Goal: Register for event/course

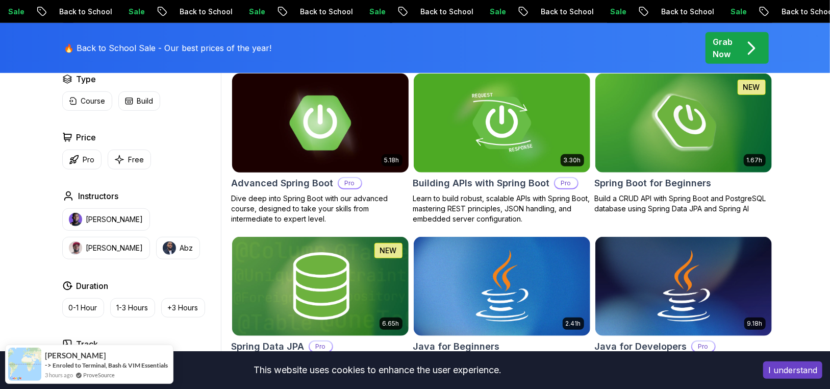
scroll to position [204, 0]
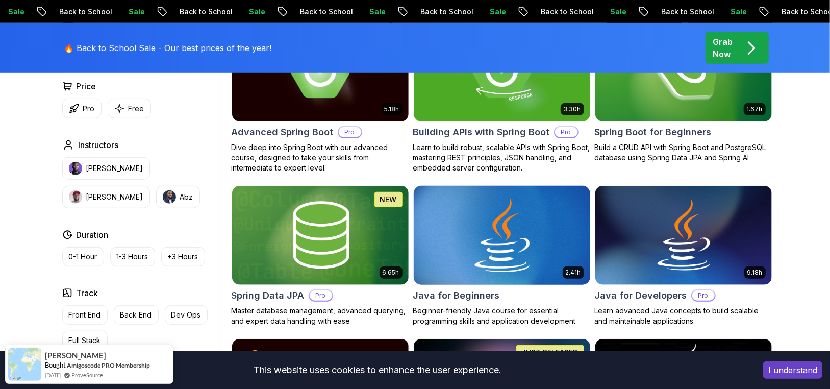
scroll to position [408, 0]
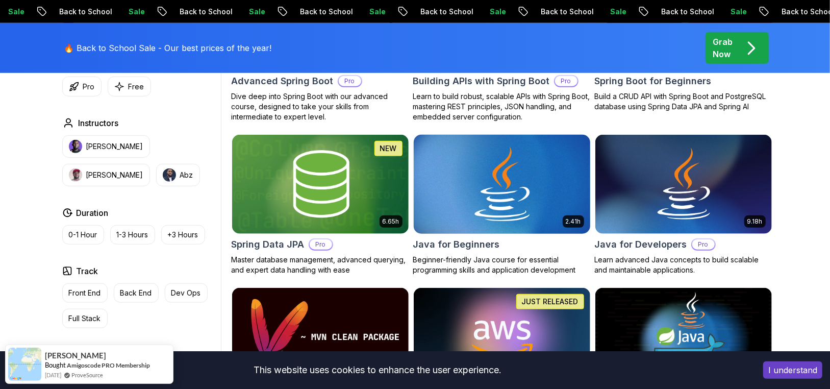
click at [476, 209] on img at bounding box center [501, 184] width 185 height 104
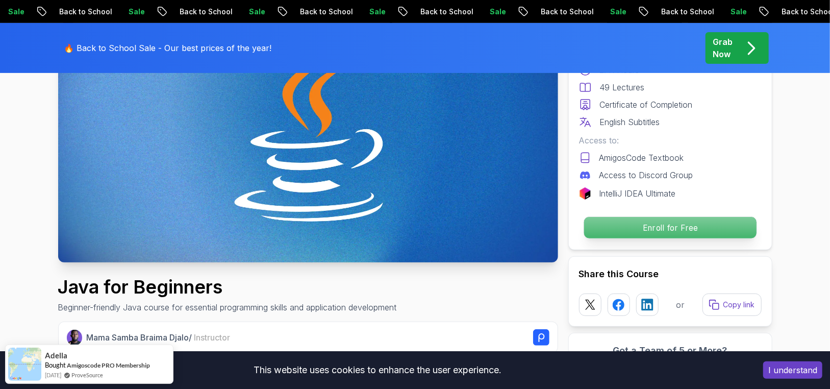
click at [606, 225] on p "Enroll for Free" at bounding box center [670, 227] width 172 height 21
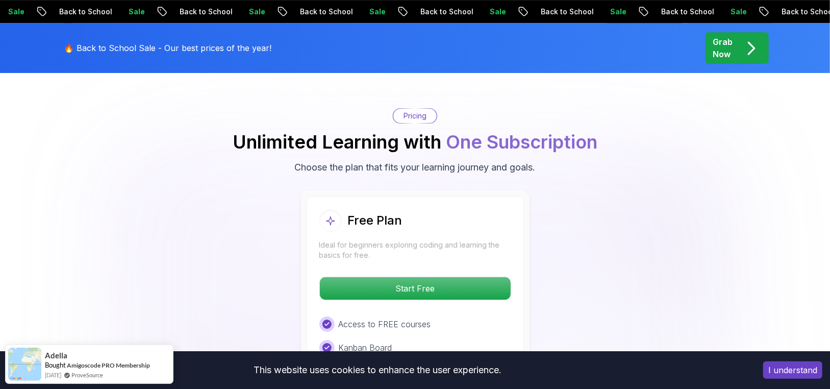
scroll to position [2134, 0]
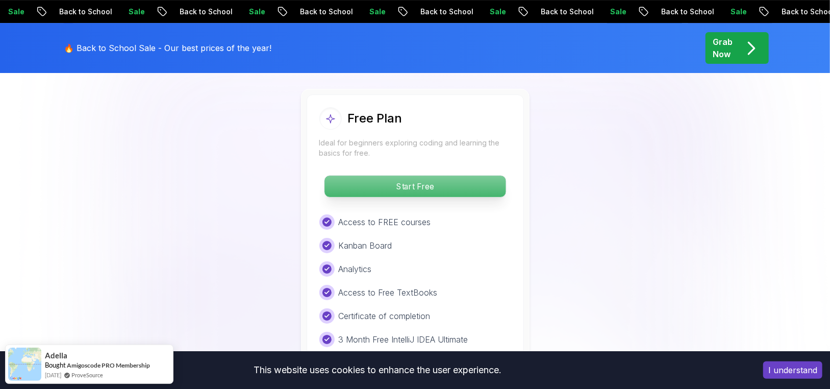
click at [379, 175] on p "Start Free" at bounding box center [414, 185] width 181 height 21
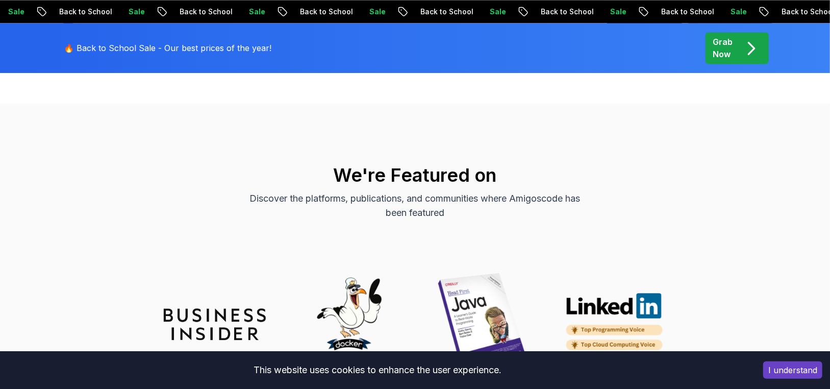
scroll to position [4259, 0]
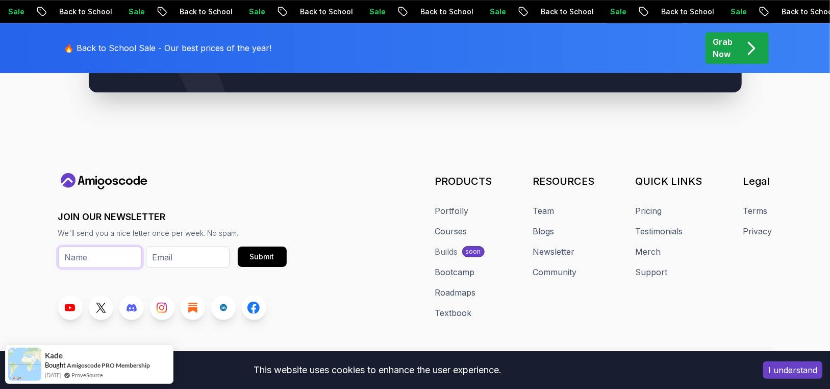
click at [98, 246] on input "text" at bounding box center [100, 256] width 84 height 21
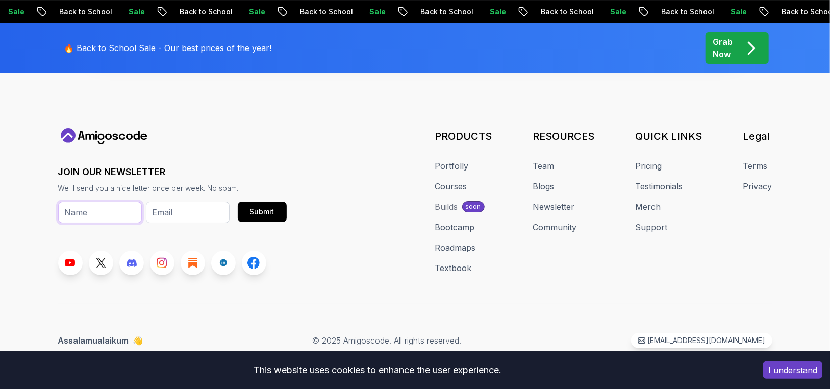
scroll to position [408, 0]
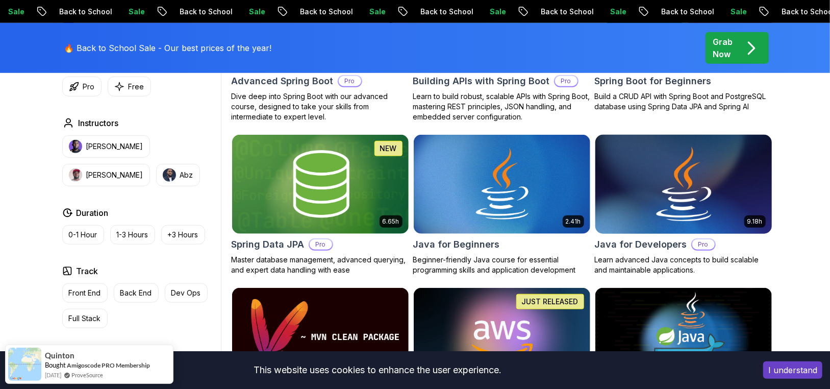
click at [644, 197] on img at bounding box center [683, 184] width 185 height 104
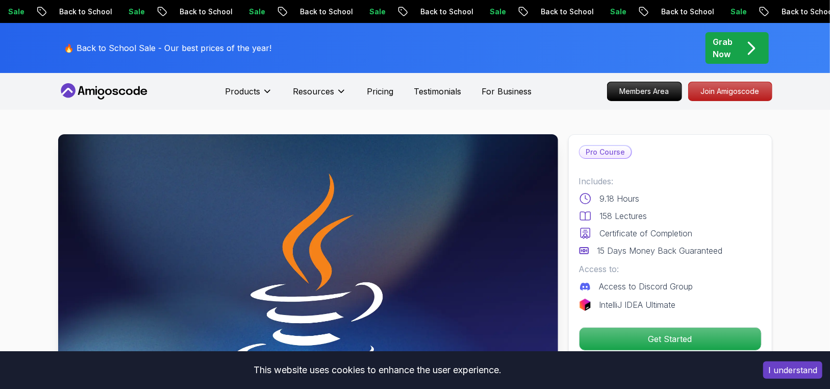
scroll to position [102, 0]
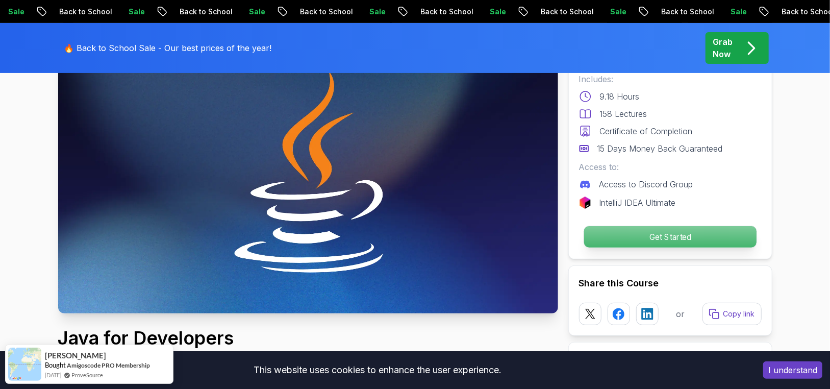
click at [655, 242] on p "Get Started" at bounding box center [670, 236] width 172 height 21
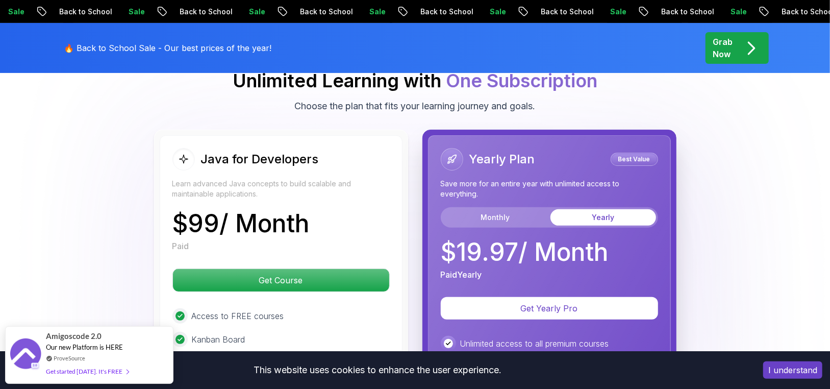
scroll to position [2275, 0]
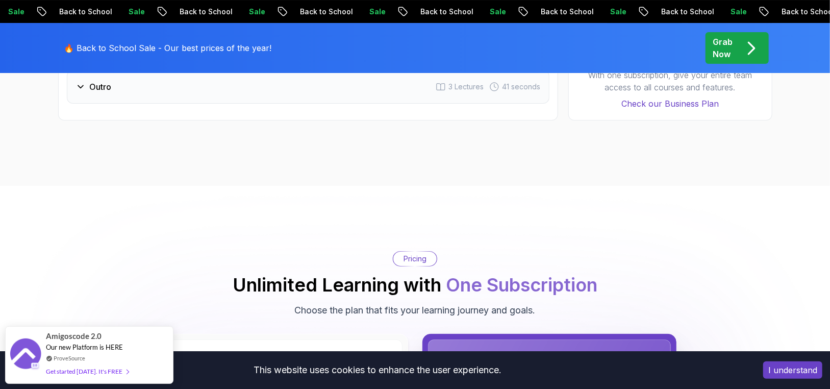
click at [418, 253] on p "Pricing" at bounding box center [414, 258] width 23 height 10
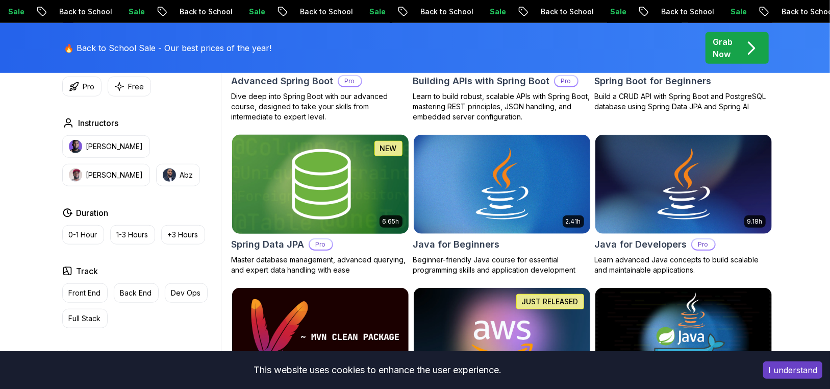
scroll to position [510, 0]
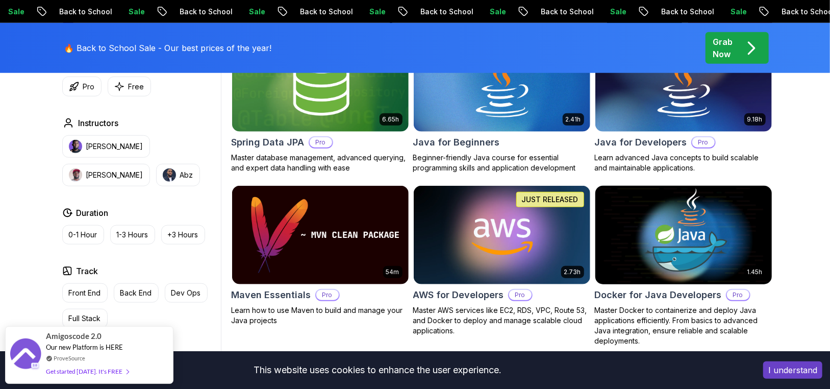
click at [669, 244] on img at bounding box center [683, 235] width 185 height 104
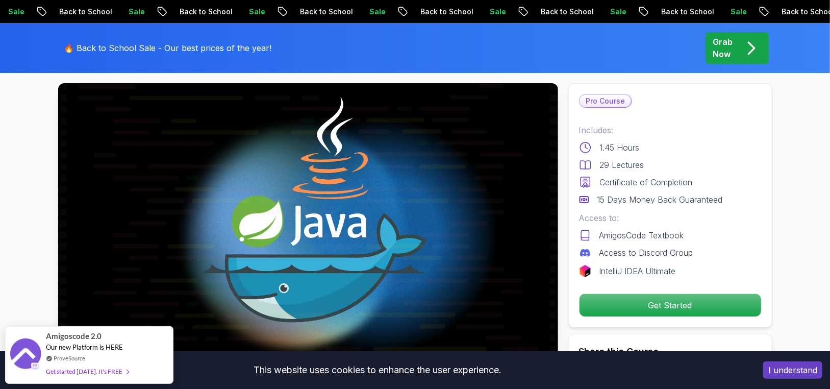
scroll to position [204, 0]
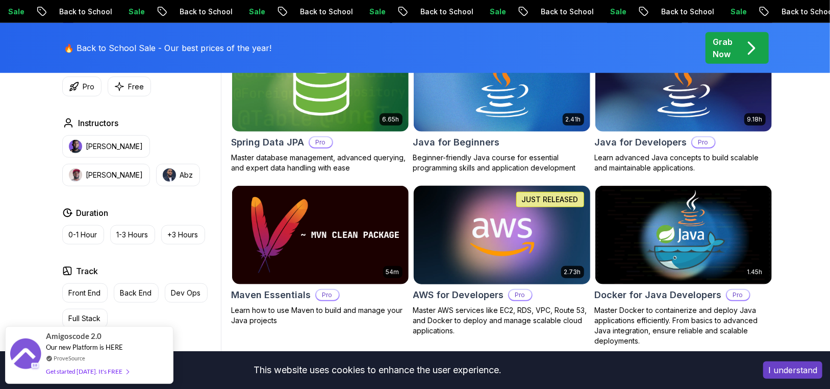
scroll to position [408, 0]
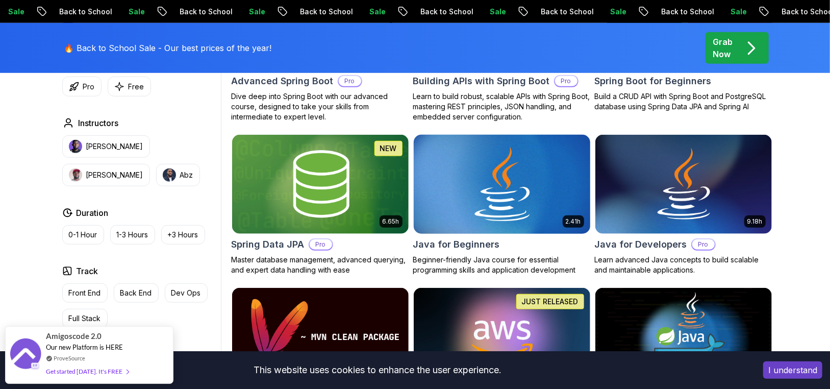
click at [542, 207] on img at bounding box center [501, 184] width 185 height 104
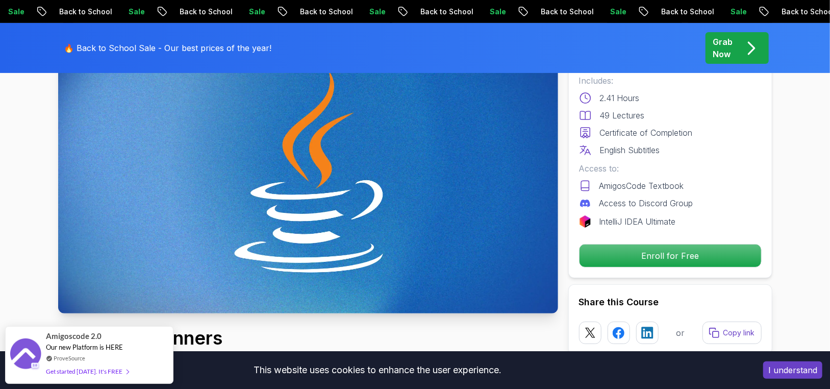
scroll to position [51, 0]
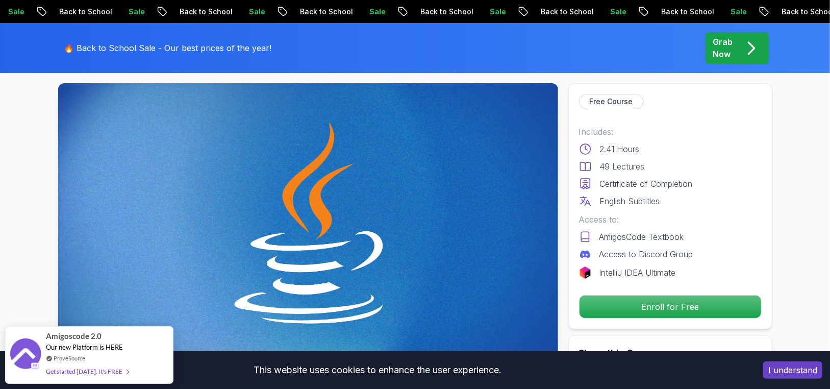
click at [647, 311] on p "Enroll for Free" at bounding box center [670, 306] width 182 height 22
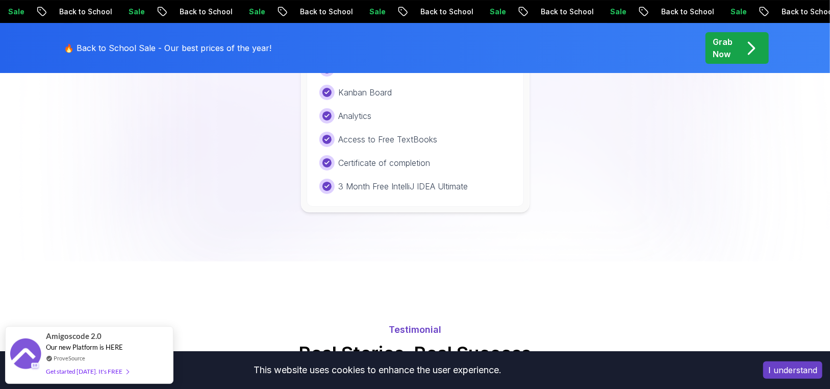
scroll to position [2134, 0]
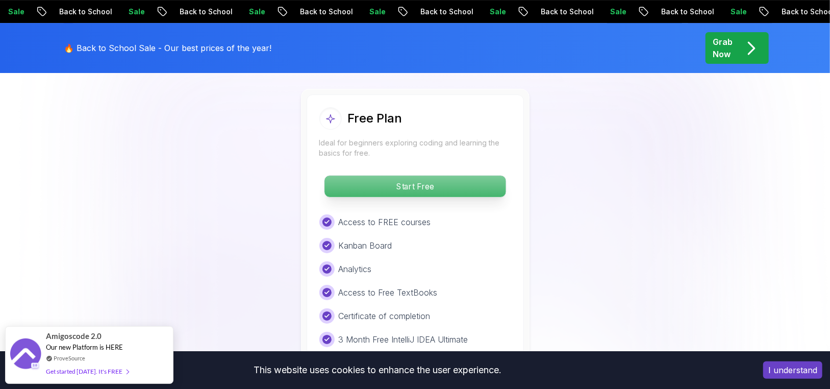
click at [425, 175] on p "Start Free" at bounding box center [414, 185] width 181 height 21
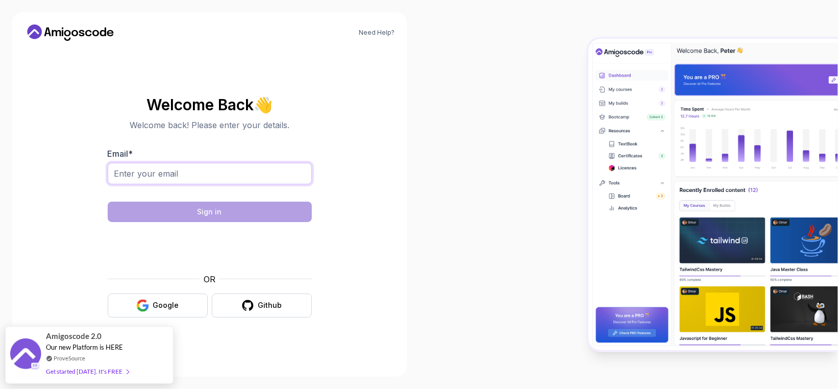
click at [286, 179] on input "Email *" at bounding box center [210, 173] width 204 height 21
type input "dakaaa01@gmail.com"
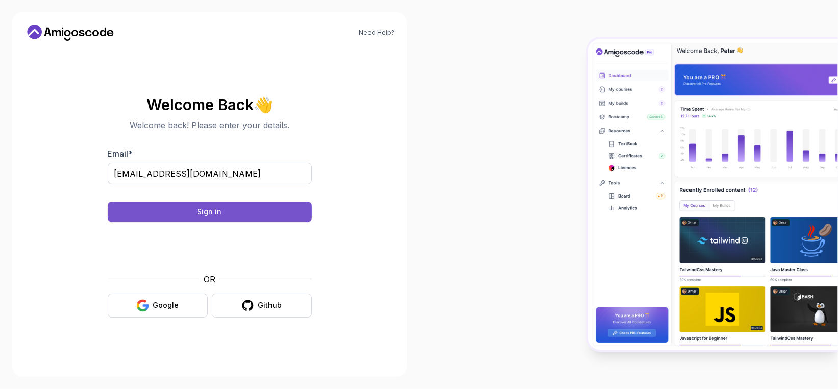
click at [224, 211] on button "Sign in" at bounding box center [210, 211] width 204 height 20
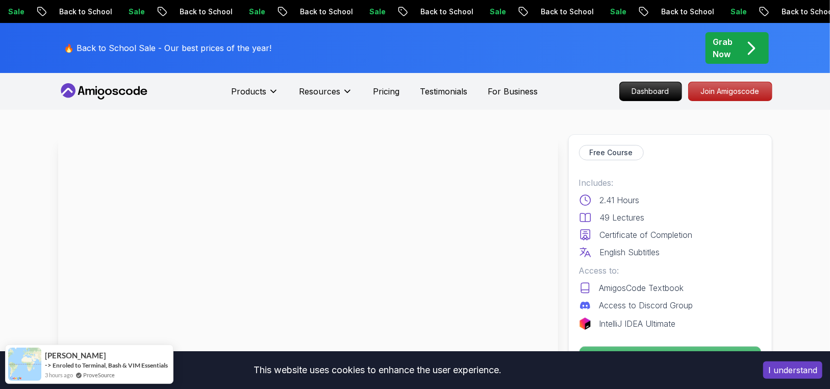
scroll to position [153, 0]
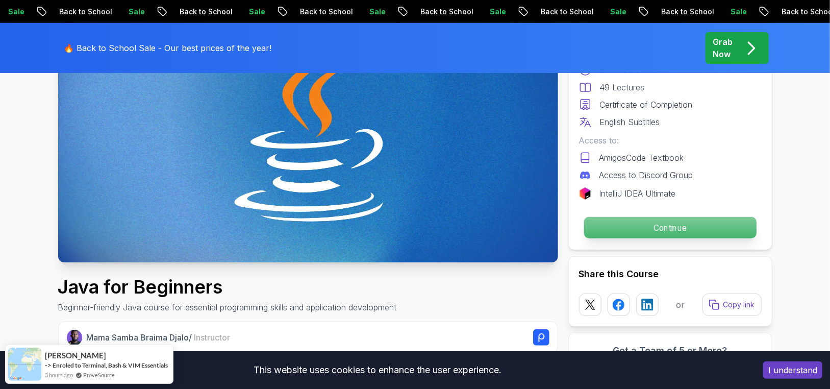
click at [664, 231] on p "Continue" at bounding box center [670, 227] width 172 height 21
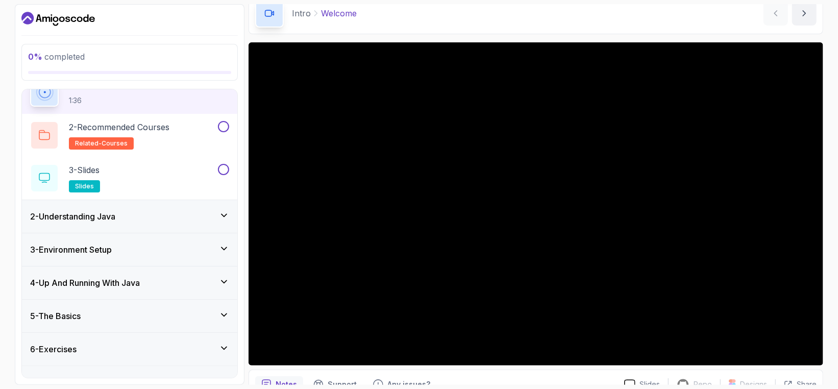
scroll to position [70, 0]
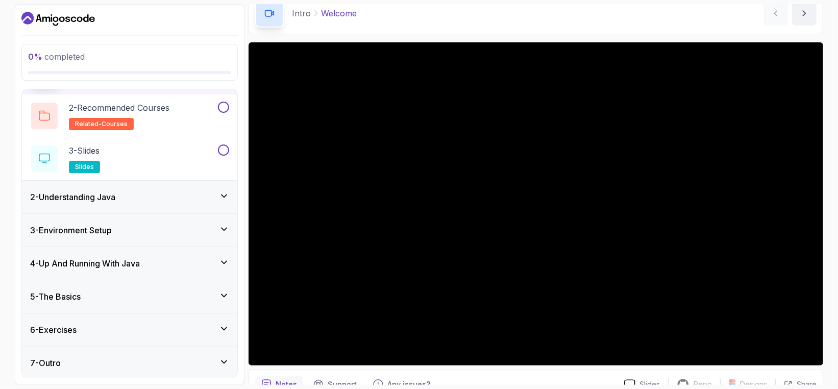
click at [170, 291] on div "5 - The Basics" at bounding box center [129, 296] width 199 height 12
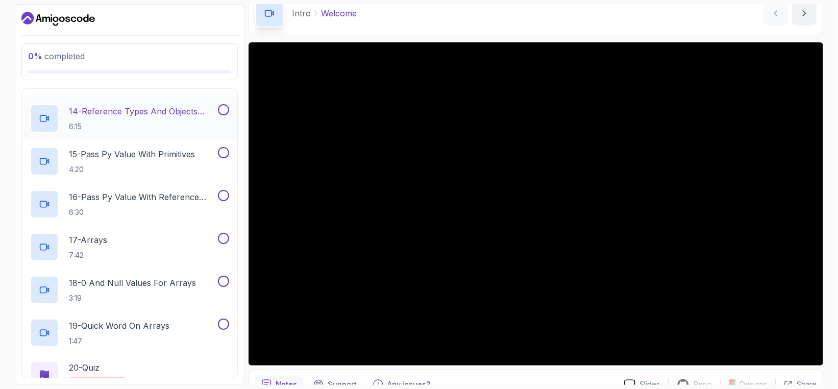
scroll to position [798, 0]
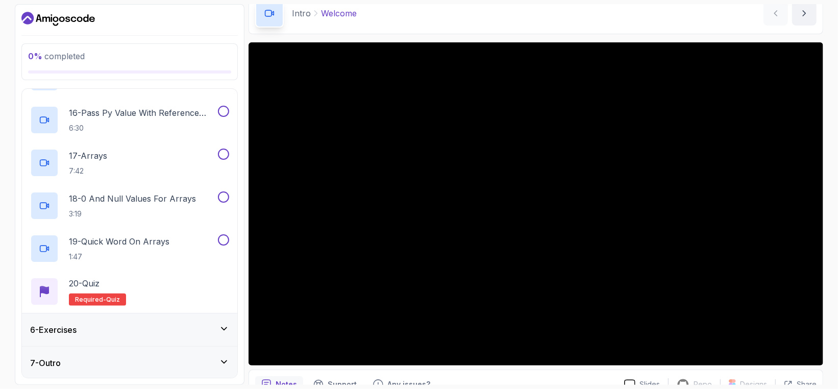
click at [171, 332] on div "6 - Exercises" at bounding box center [129, 329] width 199 height 12
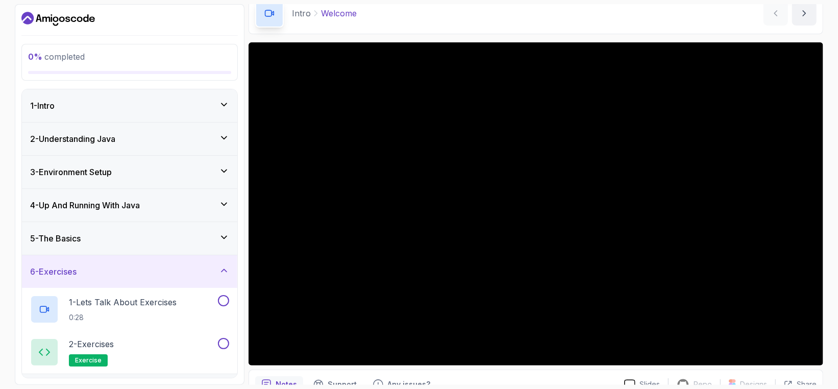
scroll to position [28, 0]
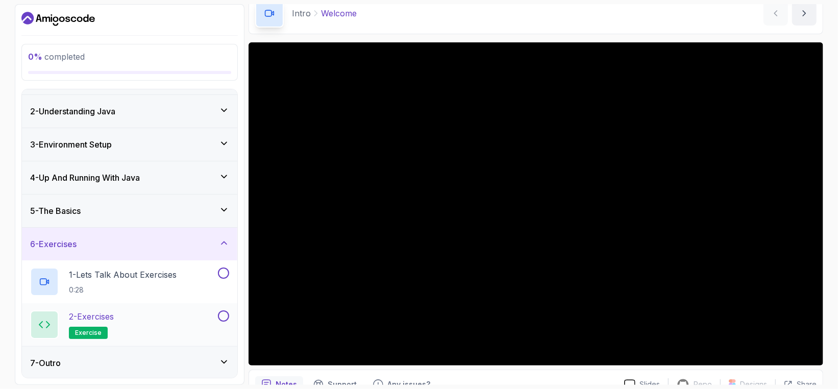
click at [128, 363] on div "7 - Outro" at bounding box center [129, 363] width 199 height 12
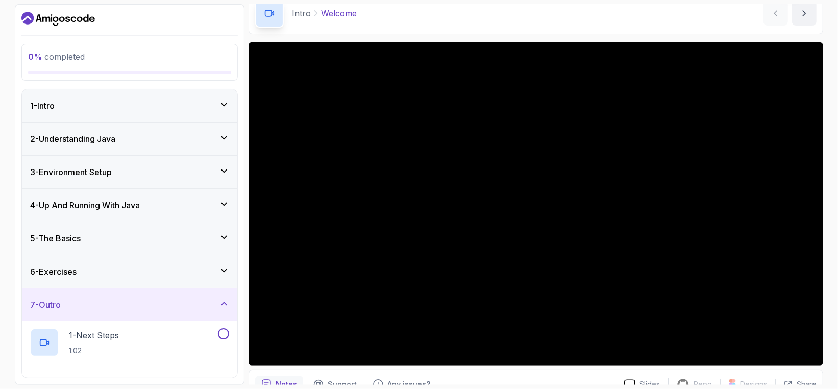
scroll to position [70, 0]
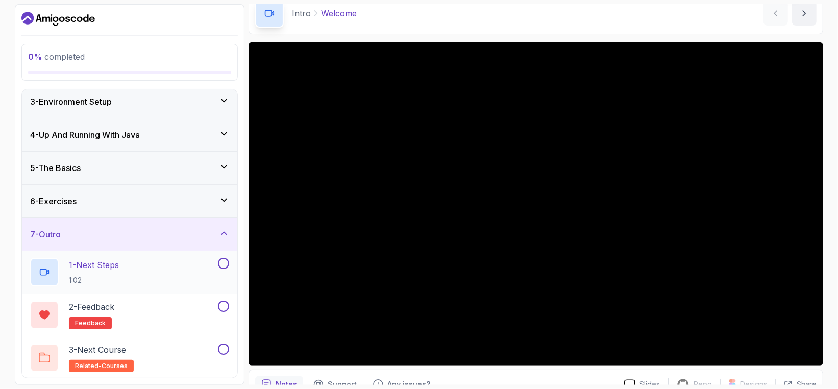
click at [139, 273] on div "1 - Next Steps 1:02" at bounding box center [123, 272] width 186 height 29
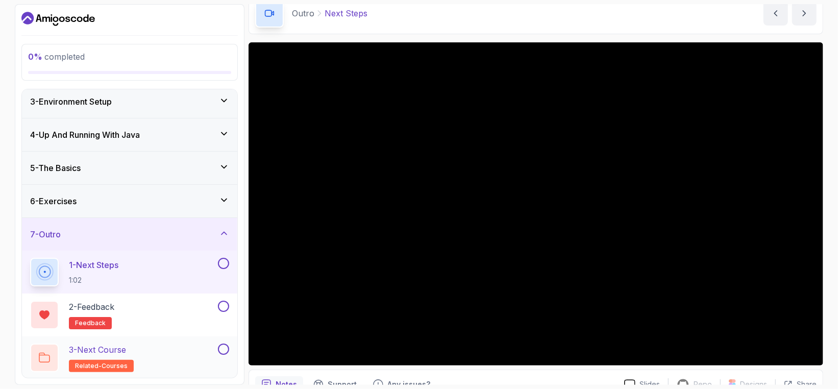
click at [157, 346] on div "3 - Next Course related-courses" at bounding box center [123, 357] width 186 height 29
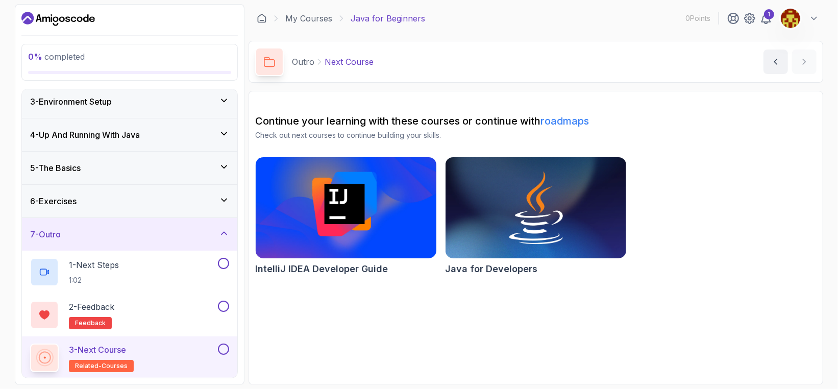
click at [348, 193] on img at bounding box center [346, 208] width 190 height 106
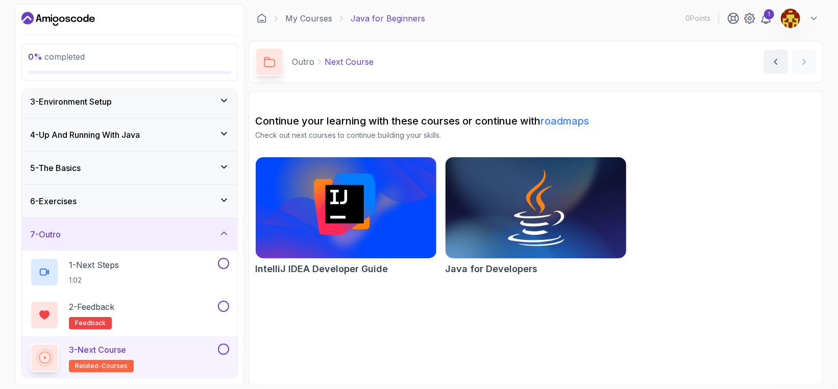
click at [556, 237] on img at bounding box center [536, 208] width 190 height 106
click at [762, 18] on icon at bounding box center [765, 18] width 12 height 12
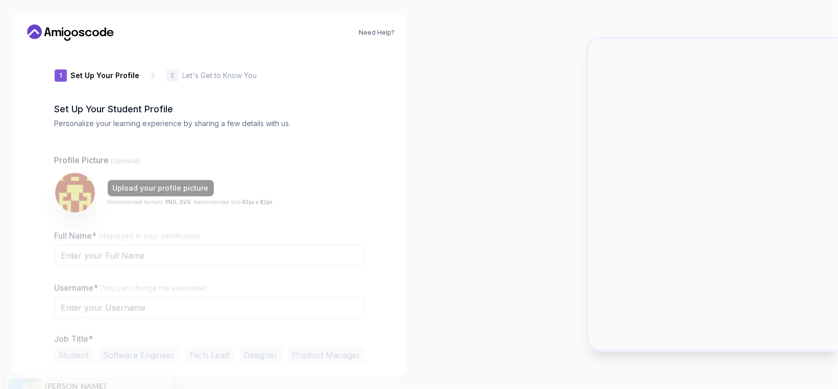
type input "wittydeera73f9"
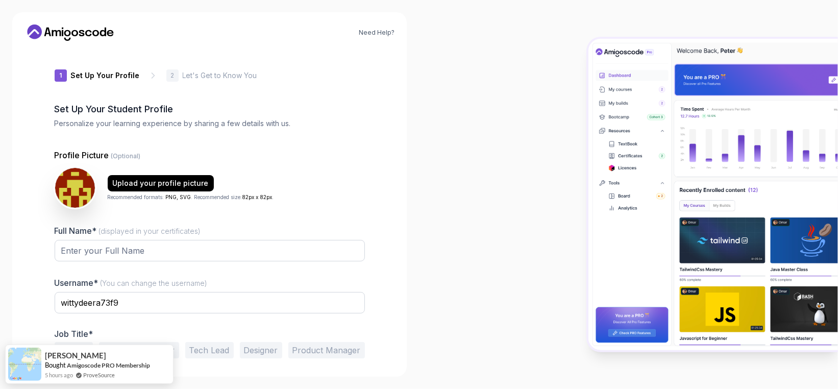
scroll to position [36, 0]
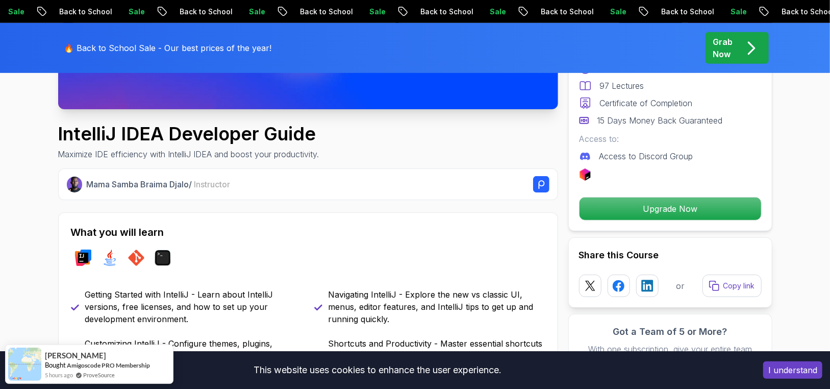
scroll to position [408, 0]
